Goal: Use online tool/utility: Utilize a website feature to perform a specific function

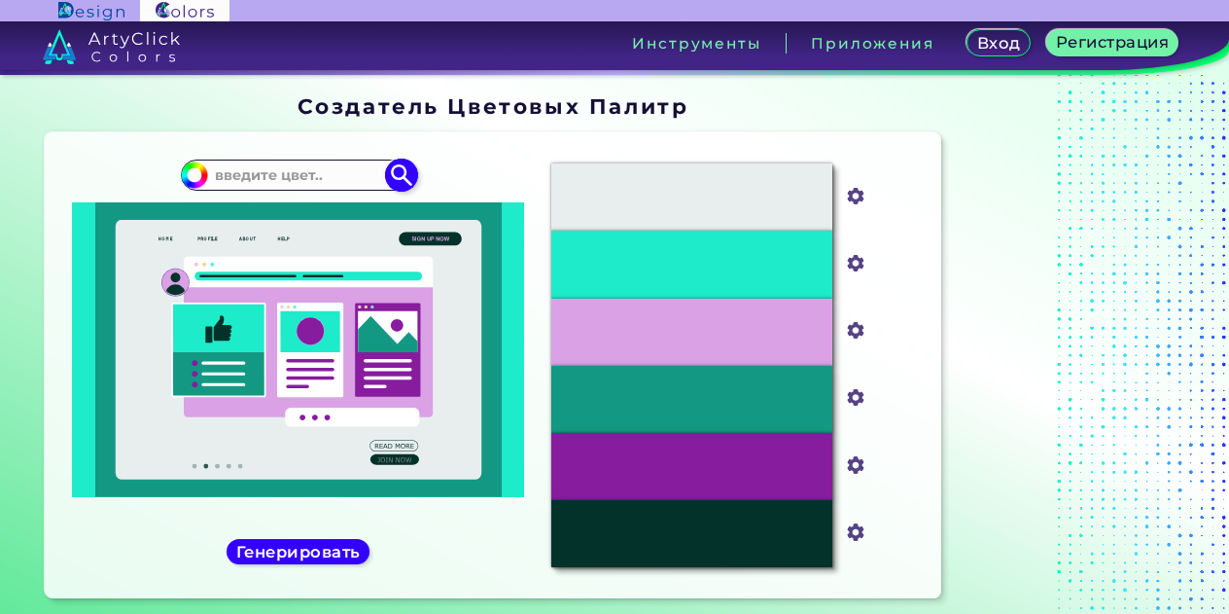
click at [293, 177] on input at bounding box center [298, 175] width 181 height 26
paste input "#292C35"
click at [314, 555] on ya-tr-span "Генерировать" at bounding box center [298, 551] width 125 height 19
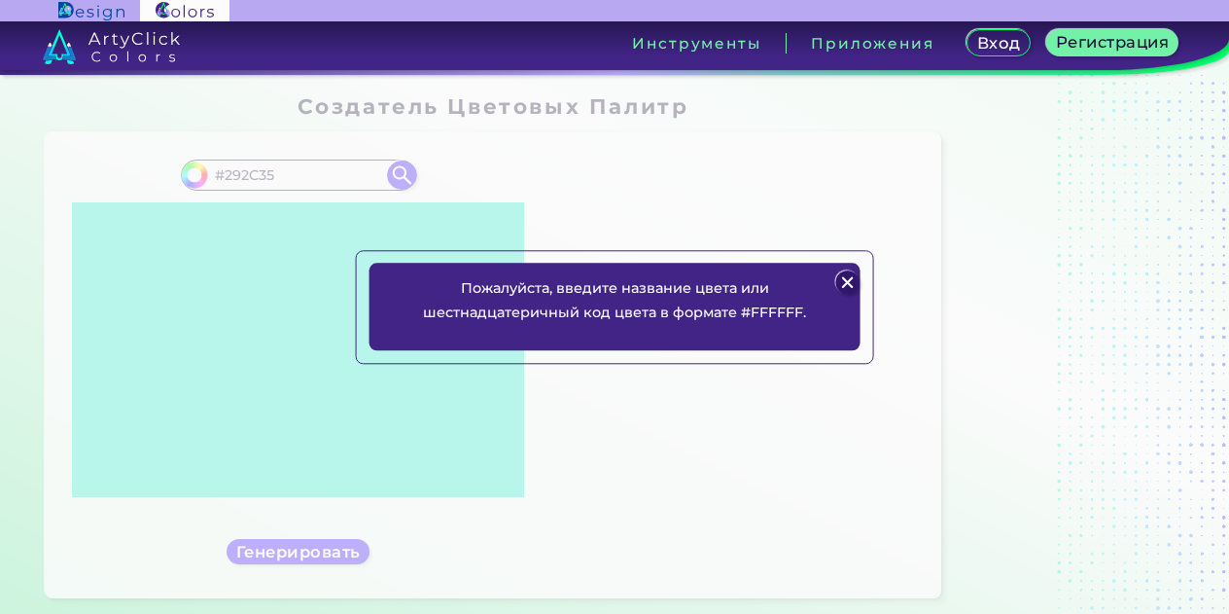
click at [265, 174] on div "Пожалуйста, введите название цвета или шестнадцатеричный код цвета в формате #F…" at bounding box center [614, 307] width 1229 height 614
click at [848, 283] on img at bounding box center [847, 281] width 23 height 23
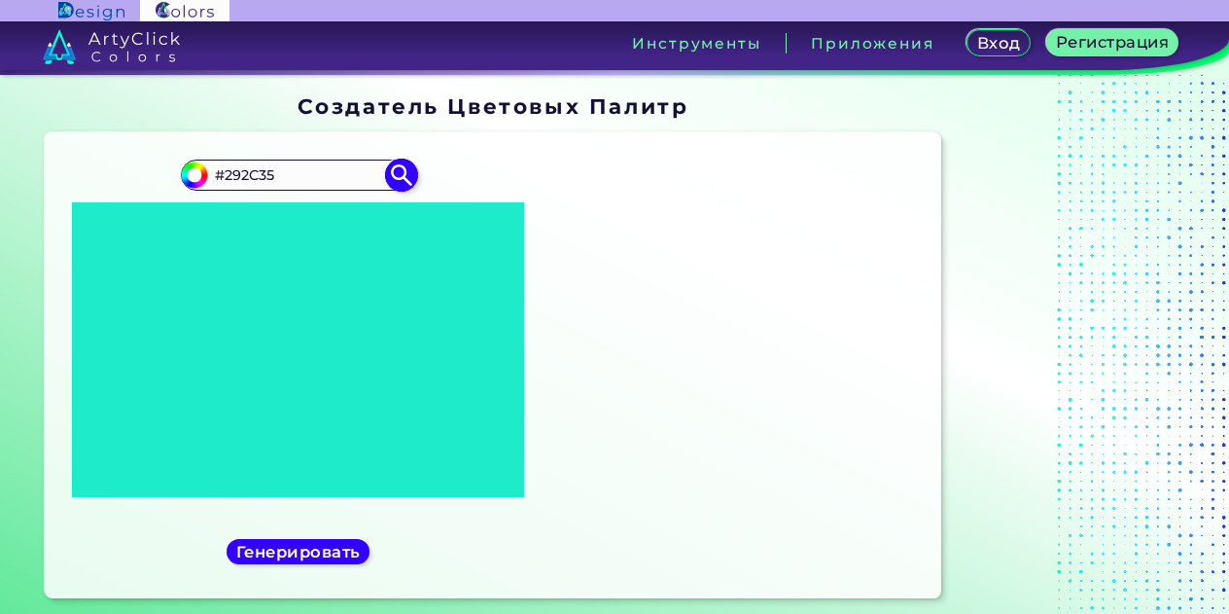
click at [325, 182] on input "#292C35" at bounding box center [298, 175] width 181 height 26
type input "#"
paste input "#292C35"
type input "#292C35"
click at [406, 178] on img at bounding box center [402, 176] width 34 height 34
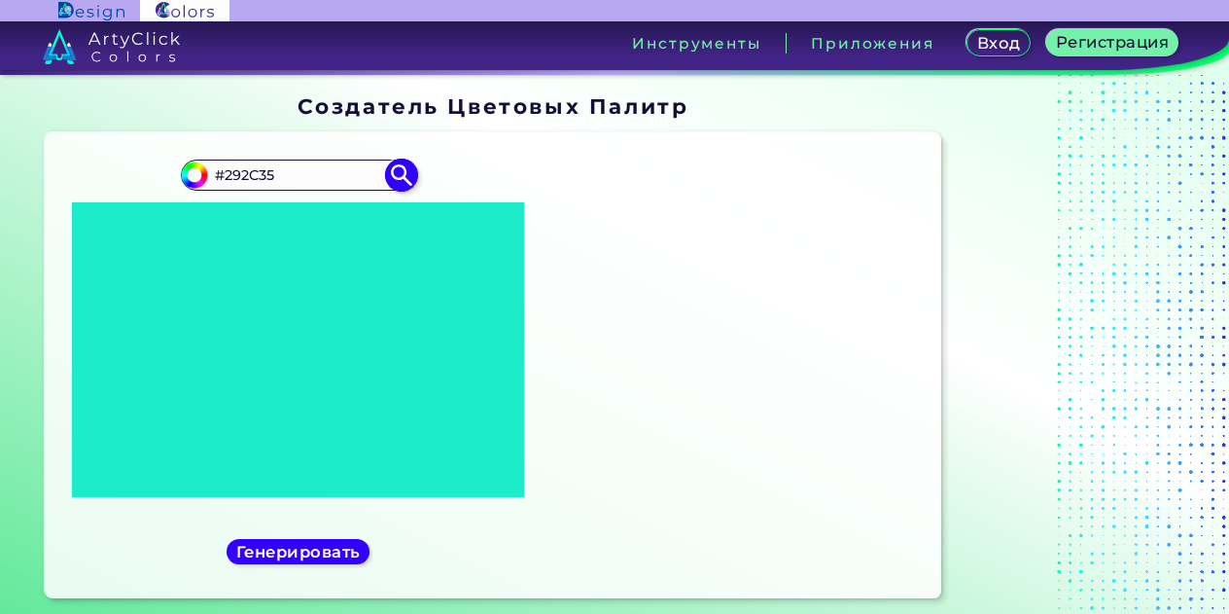
type input "#292c35"
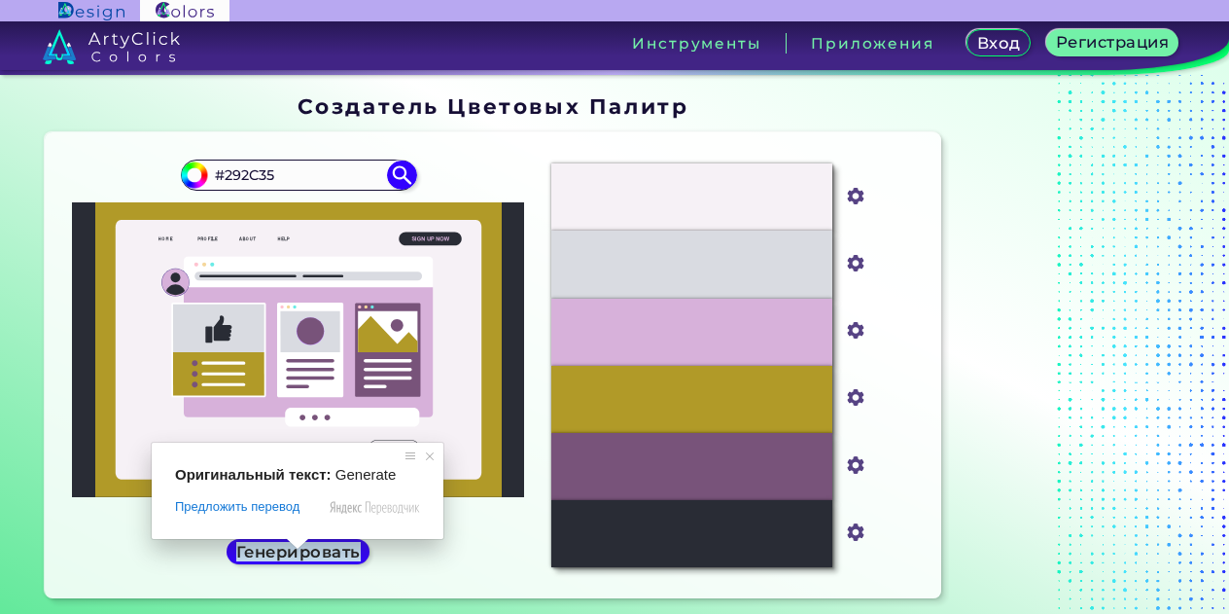
click at [297, 549] on span at bounding box center [297, 544] width 25 height 12
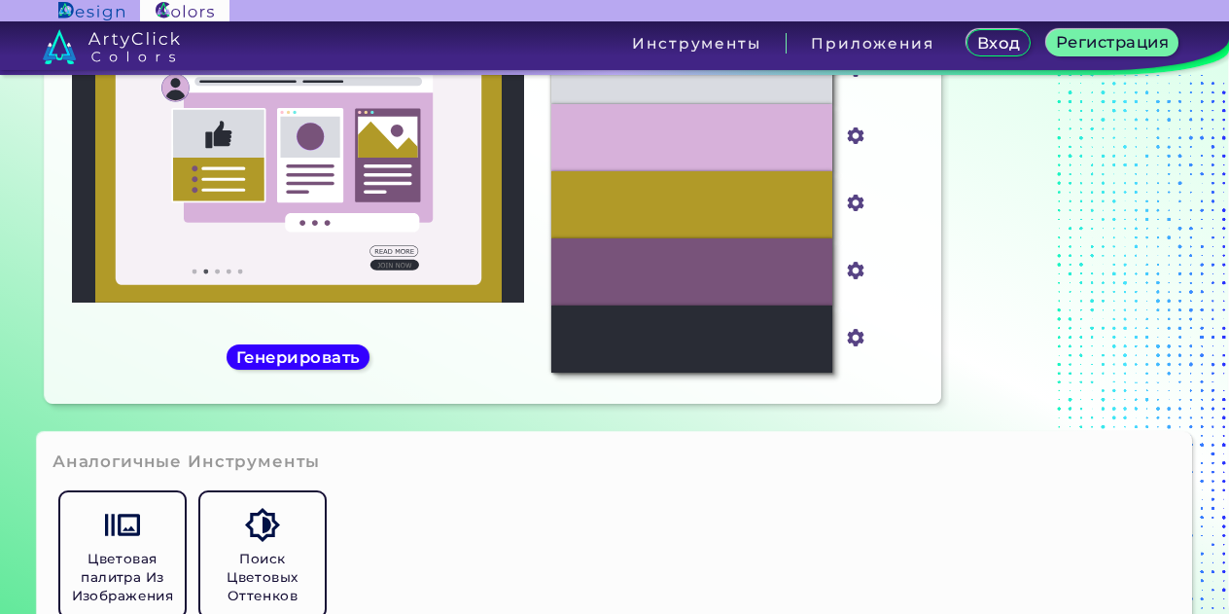
scroll to position [292, 0]
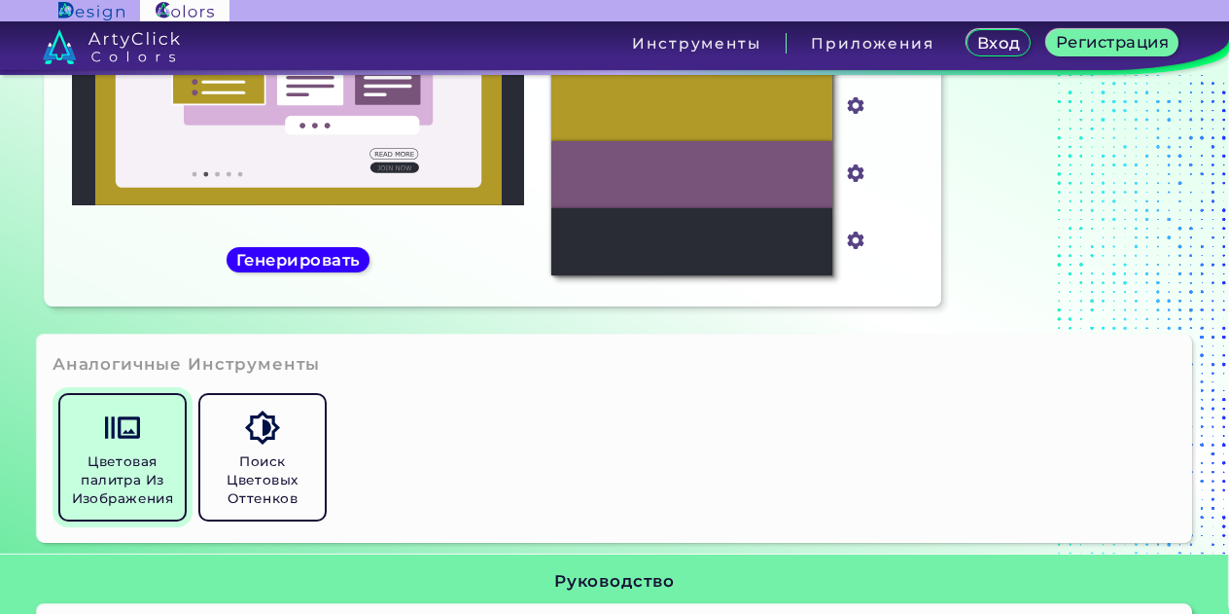
click at [139, 489] on h5 "Цветовая палитра Из Изображения" at bounding box center [122, 479] width 109 height 55
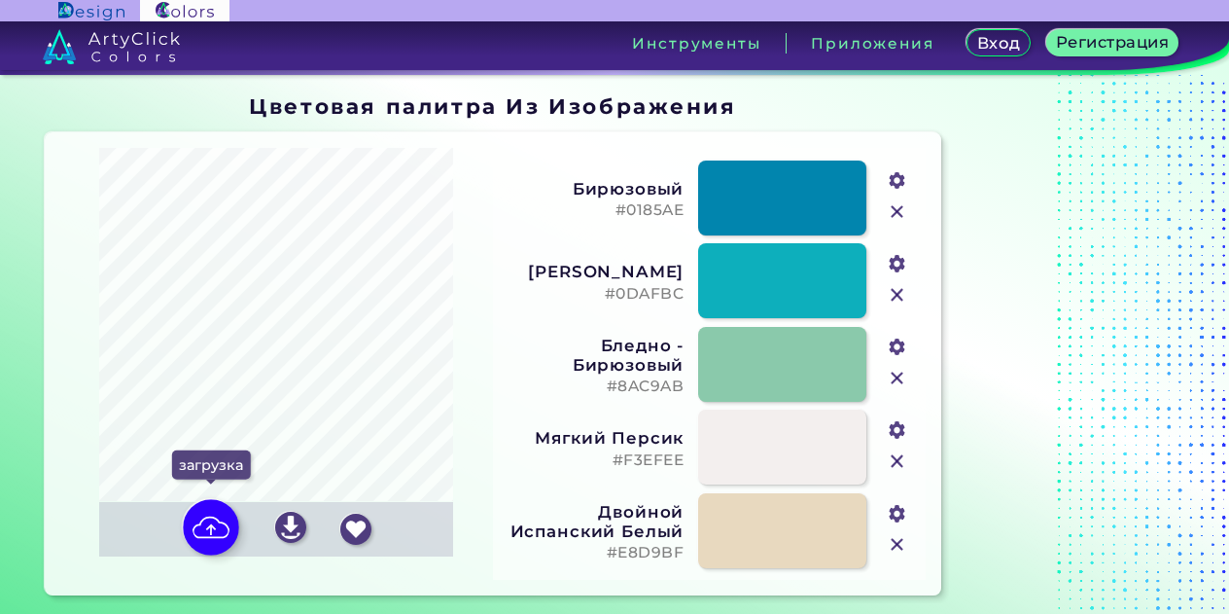
click at [207, 531] on img at bounding box center [211, 528] width 56 height 56
click at [0, 0] on input "file" at bounding box center [0, 0] width 0 height 0
type input "#1c1d20"
type input "#bcb7af"
type input "#a8a699"
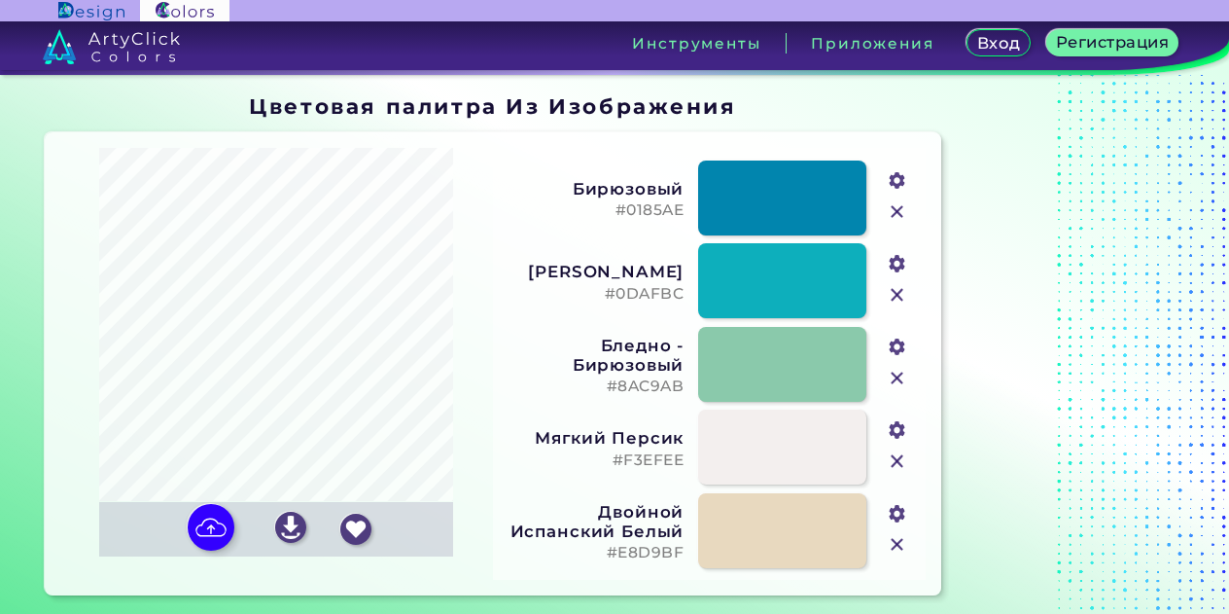
type input "#896555"
type input "#d8d2c9"
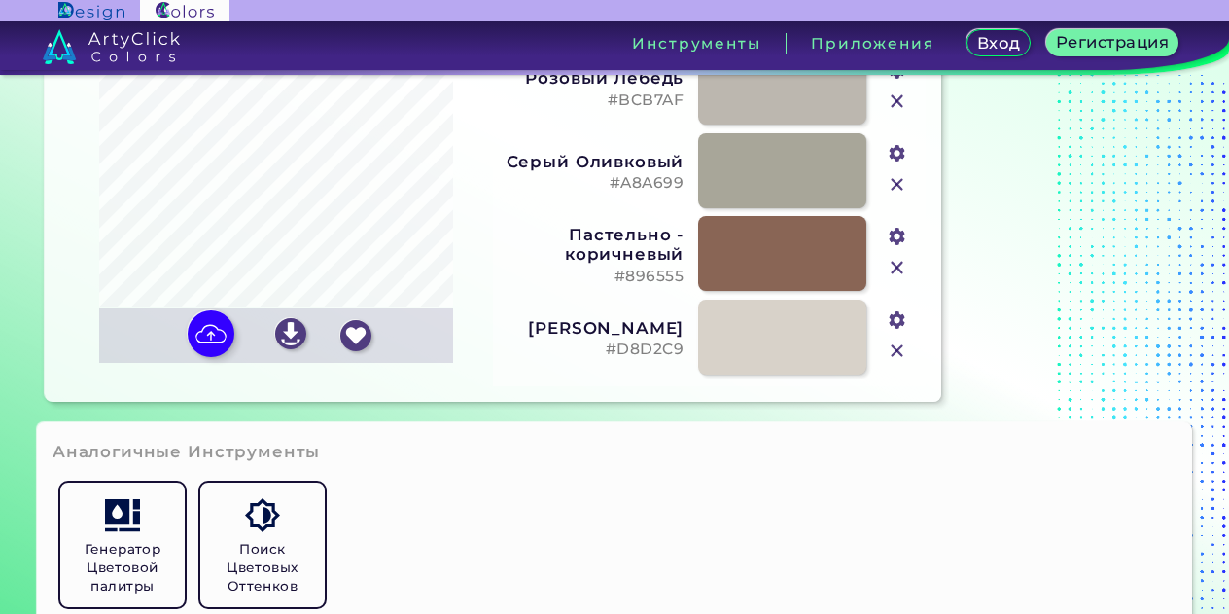
scroll to position [195, 0]
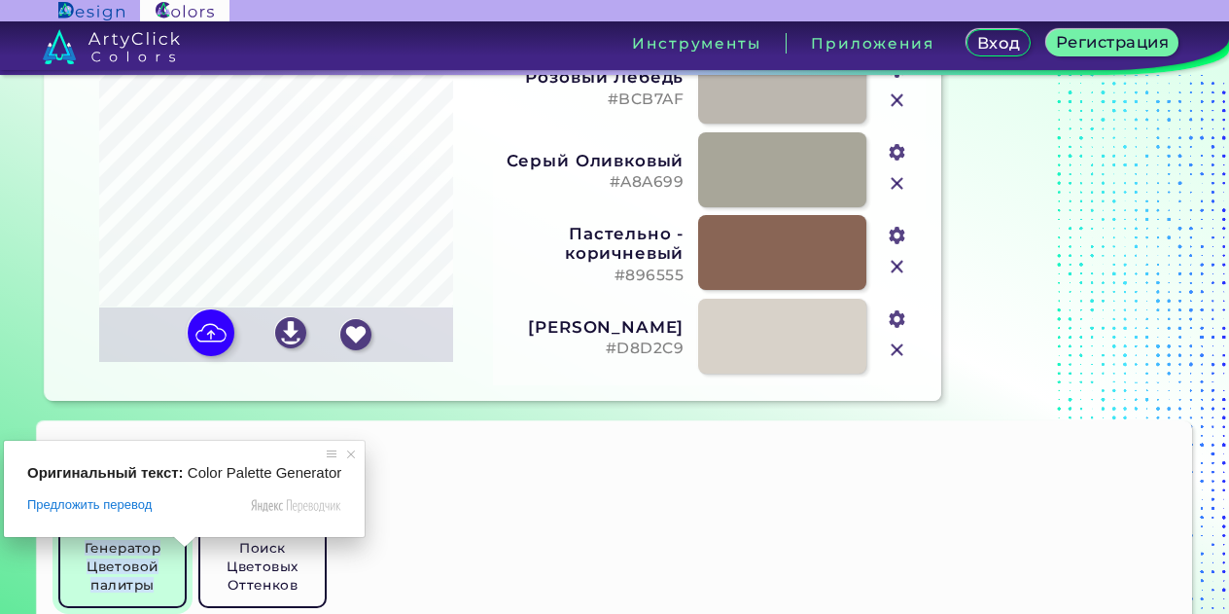
click at [139, 543] on ya-tr-span "Генератор Цветовой палитры" at bounding box center [123, 566] width 77 height 53
